Goal: Check status: Check status

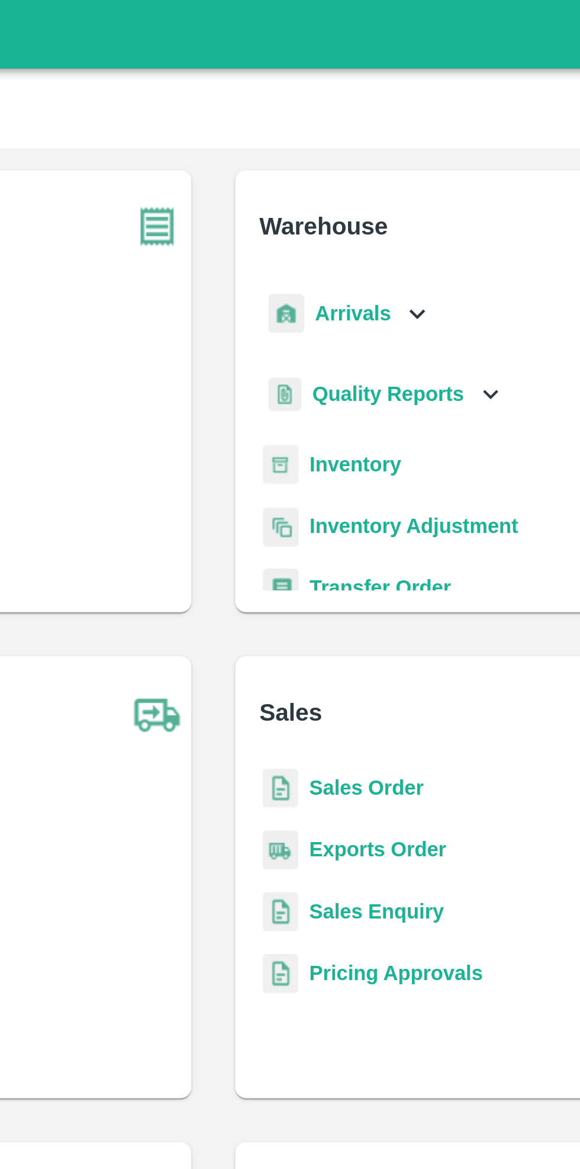
click at [368, 131] on div "Arrivals" at bounding box center [347, 135] width 73 height 27
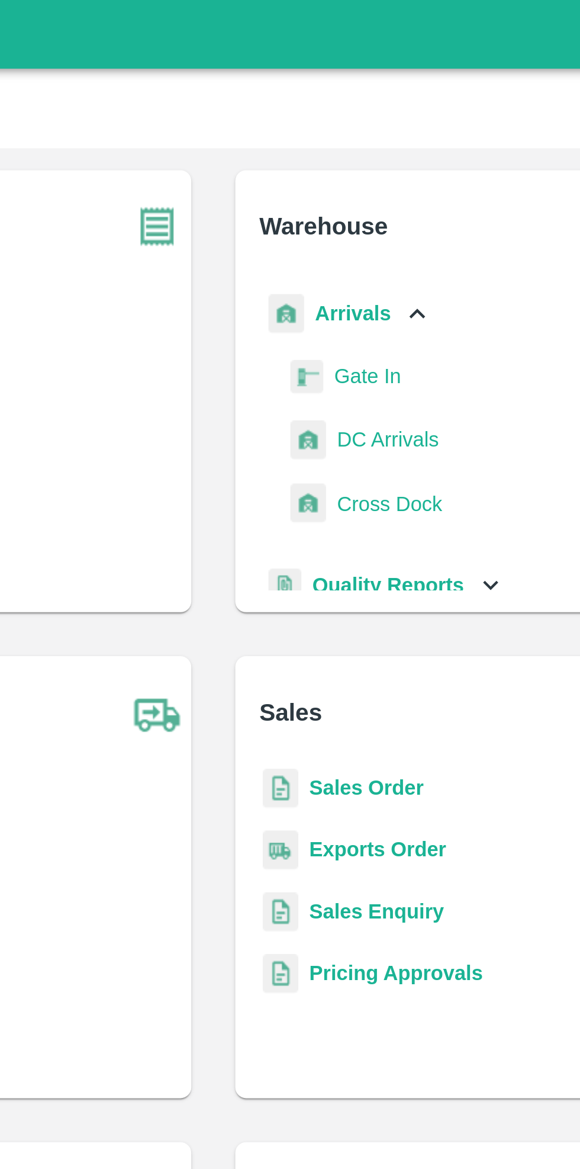
click at [373, 182] on link "DC Arrivals" at bounding box center [365, 190] width 44 height 18
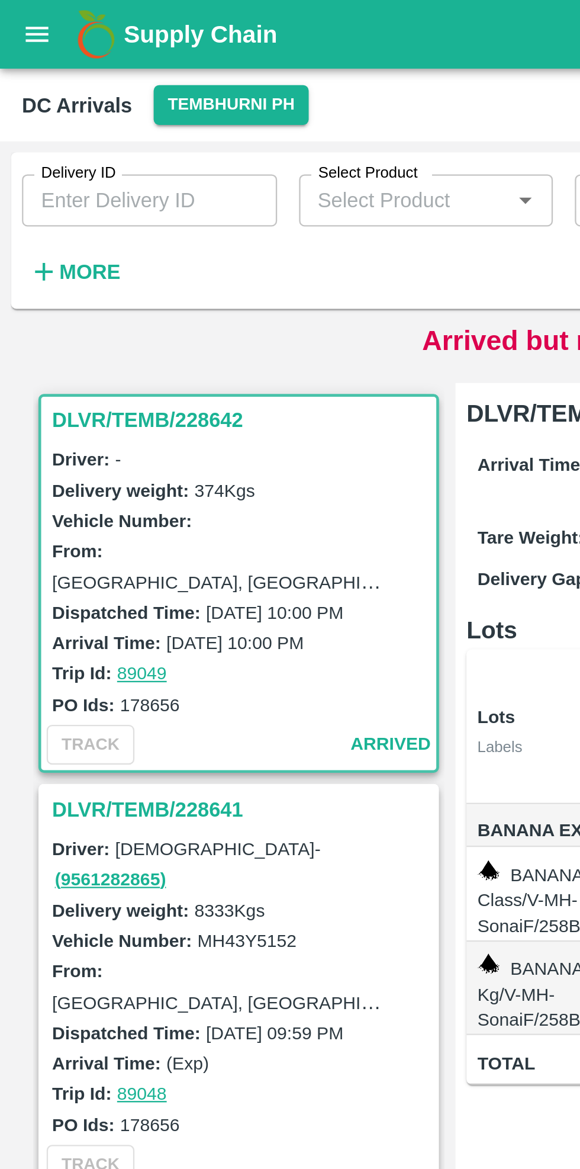
click at [96, 44] on button "Tembhurni PH" at bounding box center [99, 45] width 66 height 17
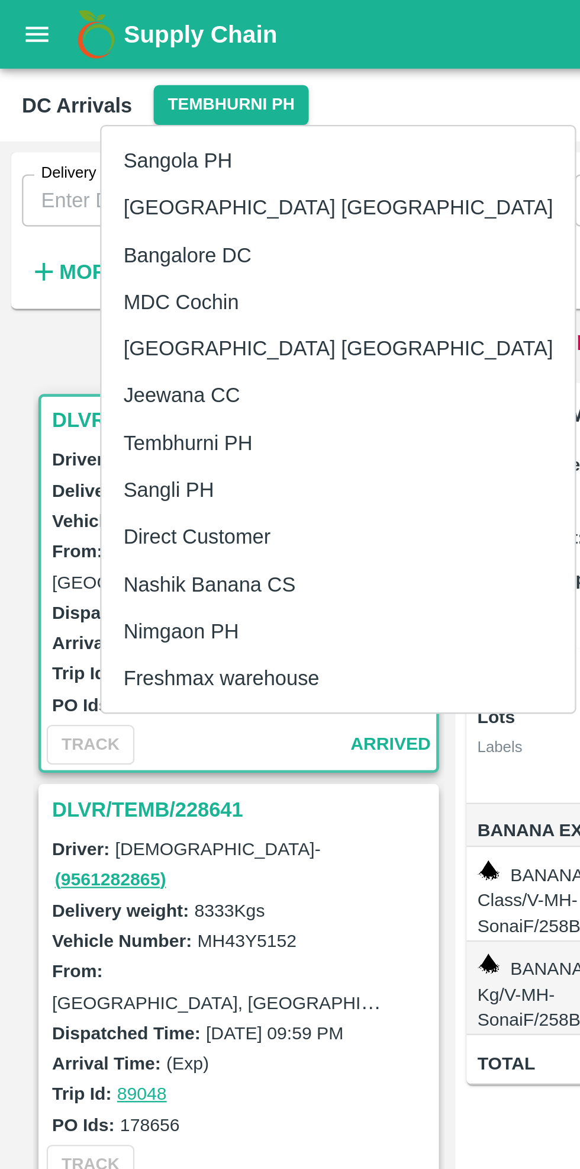
click at [90, 273] on li "Nimgaon PH" at bounding box center [146, 272] width 204 height 20
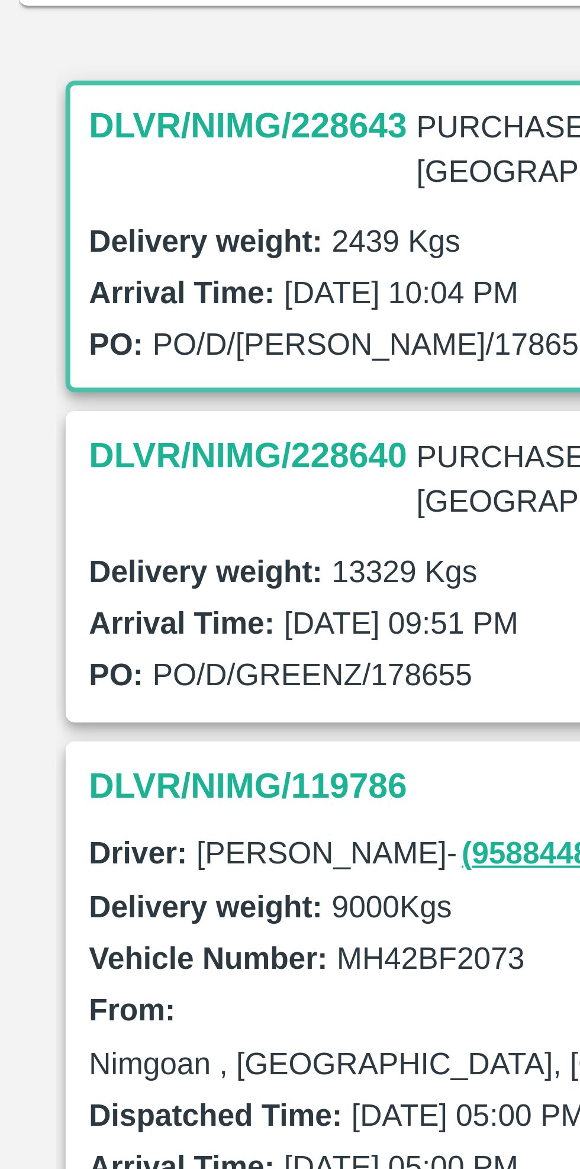
click at [84, 239] on h3 "DLVR/NIMG/228640" at bounding box center [63, 246] width 81 height 15
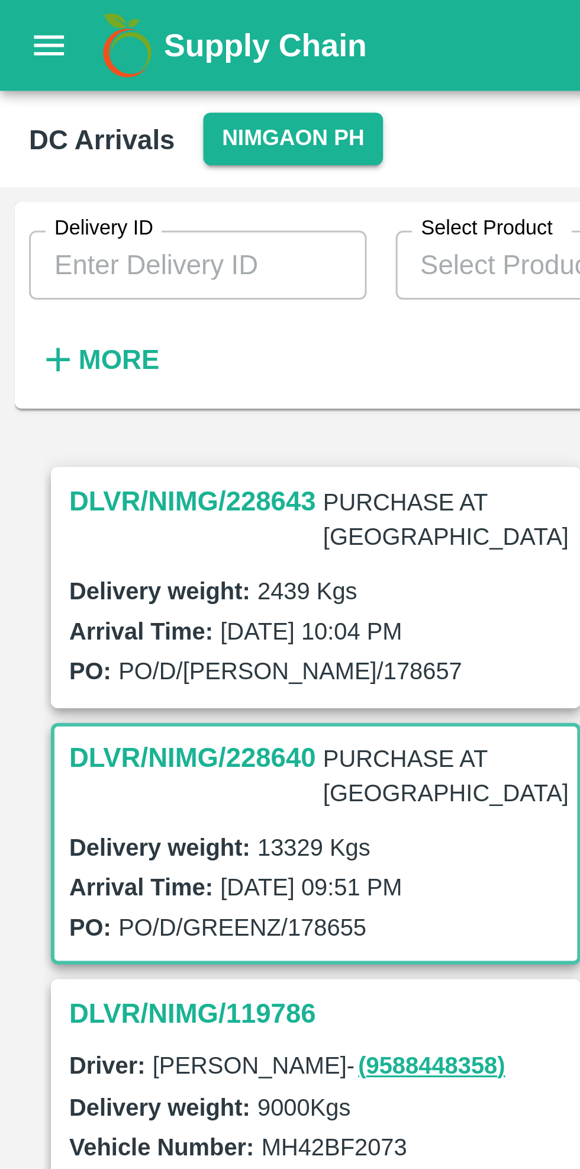
click at [53, 162] on h3 "DLVR/NIMG/228643" at bounding box center [63, 163] width 81 height 15
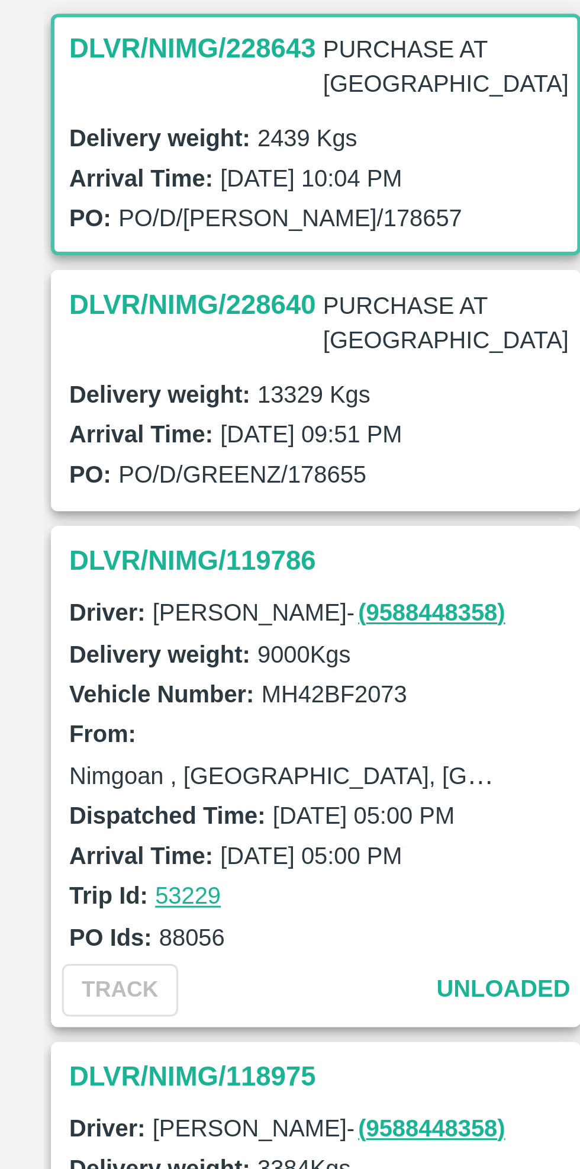
click at [89, 239] on h3 "DLVR/NIMG/228640" at bounding box center [63, 246] width 81 height 15
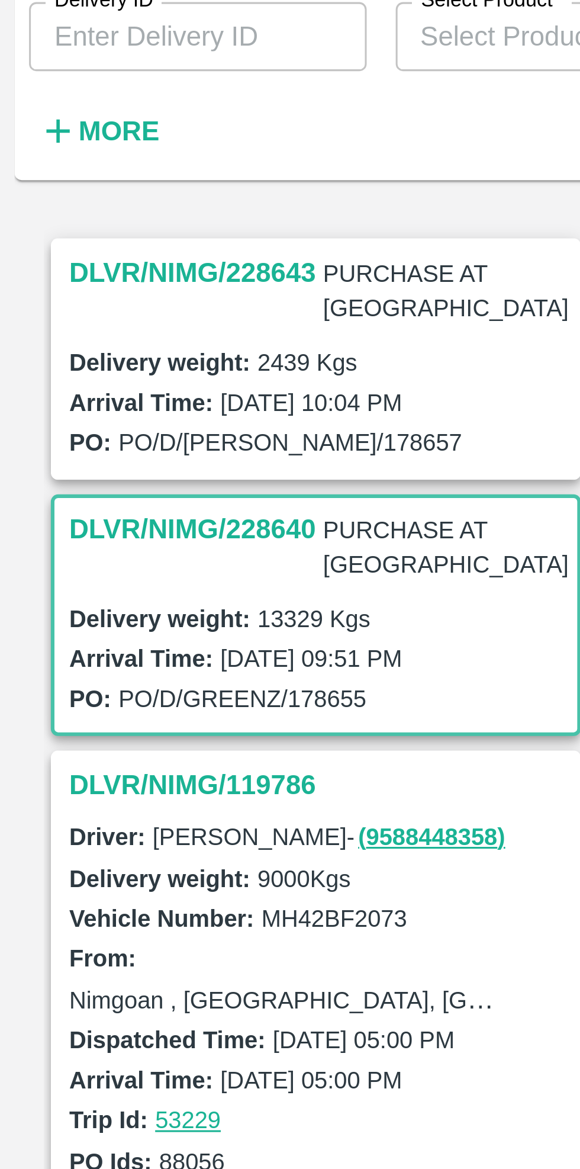
click at [81, 164] on h3 "DLVR/NIMG/228643" at bounding box center [63, 163] width 81 height 15
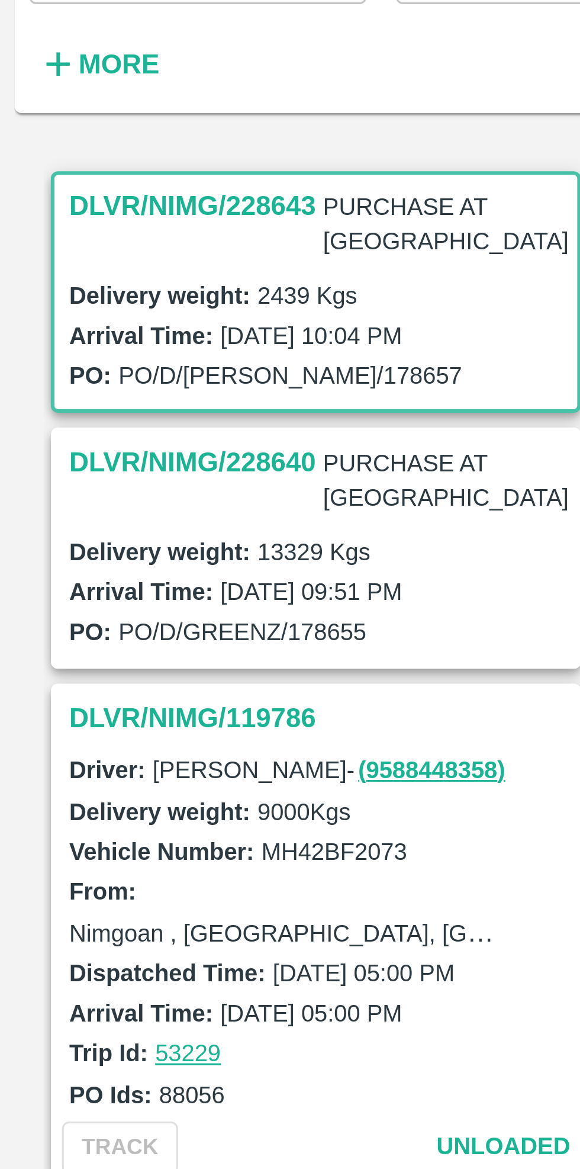
scroll to position [5, 0]
